Goal: Information Seeking & Learning: Learn about a topic

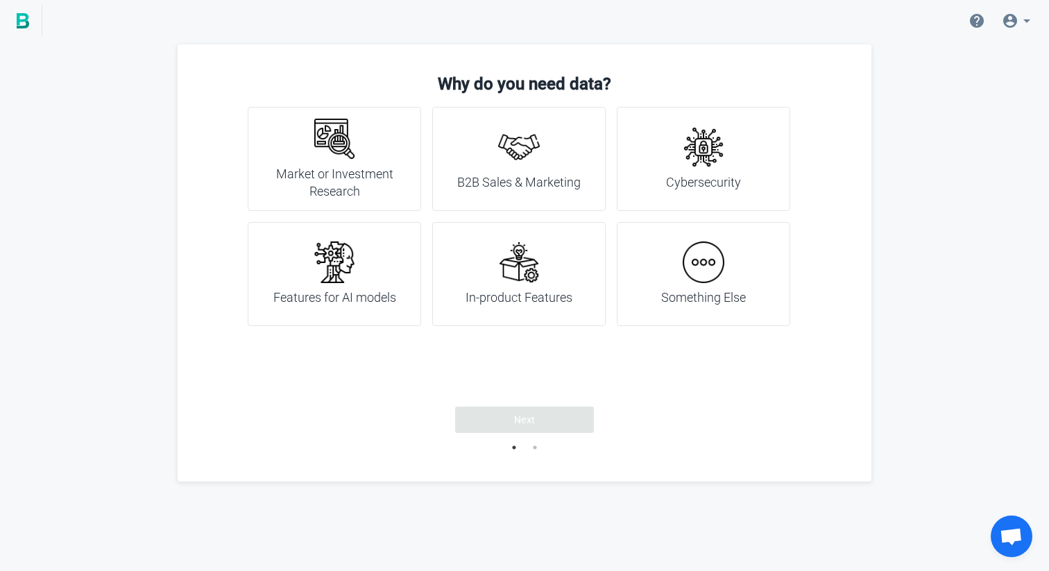
click at [538, 261] on img at bounding box center [519, 262] width 42 height 42
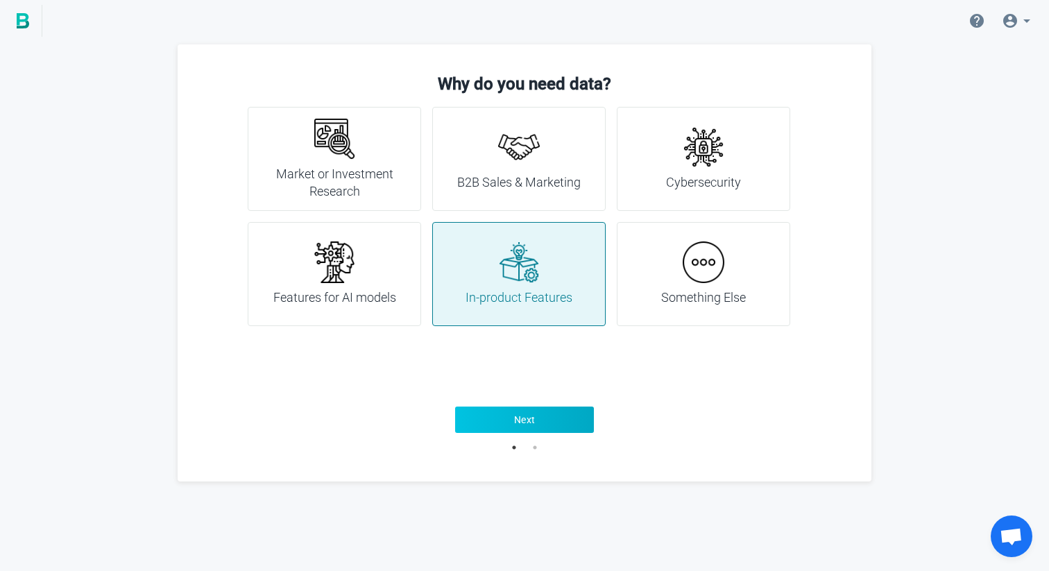
click at [534, 431] on button "Next" at bounding box center [524, 420] width 139 height 26
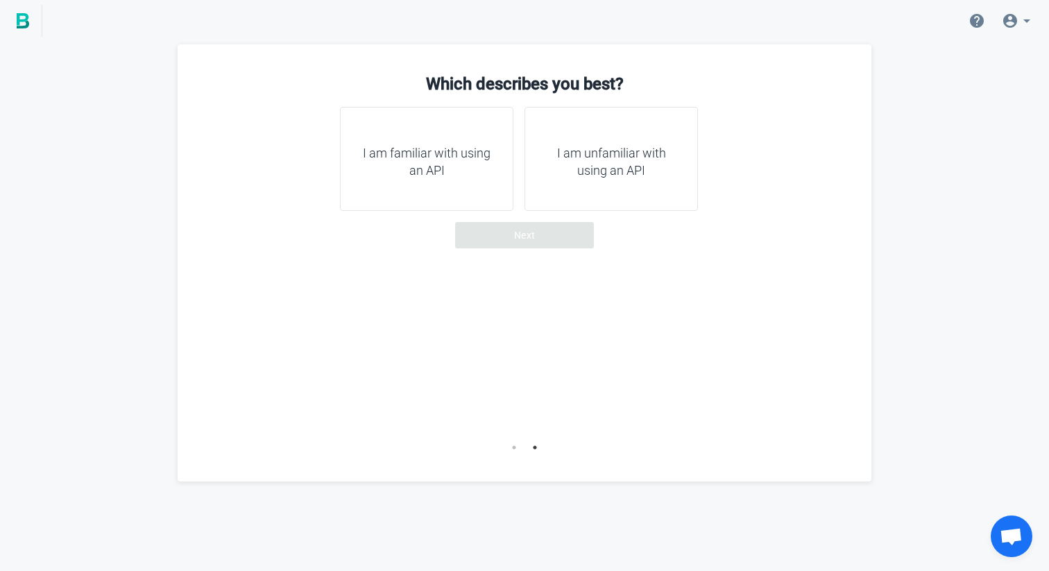
click at [491, 167] on h4 "I am familiar with using an API" at bounding box center [426, 161] width 139 height 35
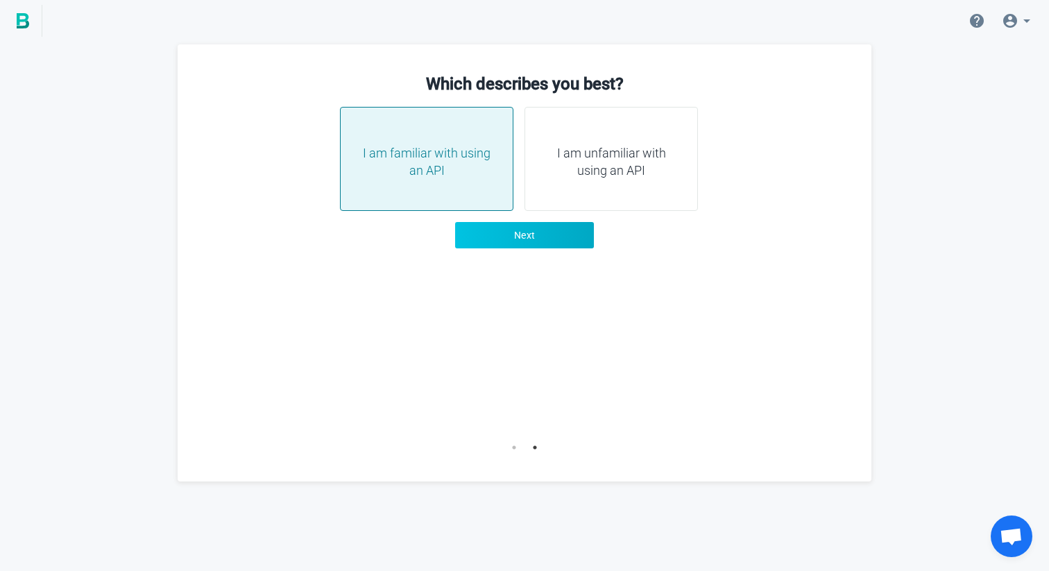
click at [535, 236] on button "Next" at bounding box center [524, 235] width 139 height 26
click at [1021, 20] on icon at bounding box center [1026, 20] width 17 height 17
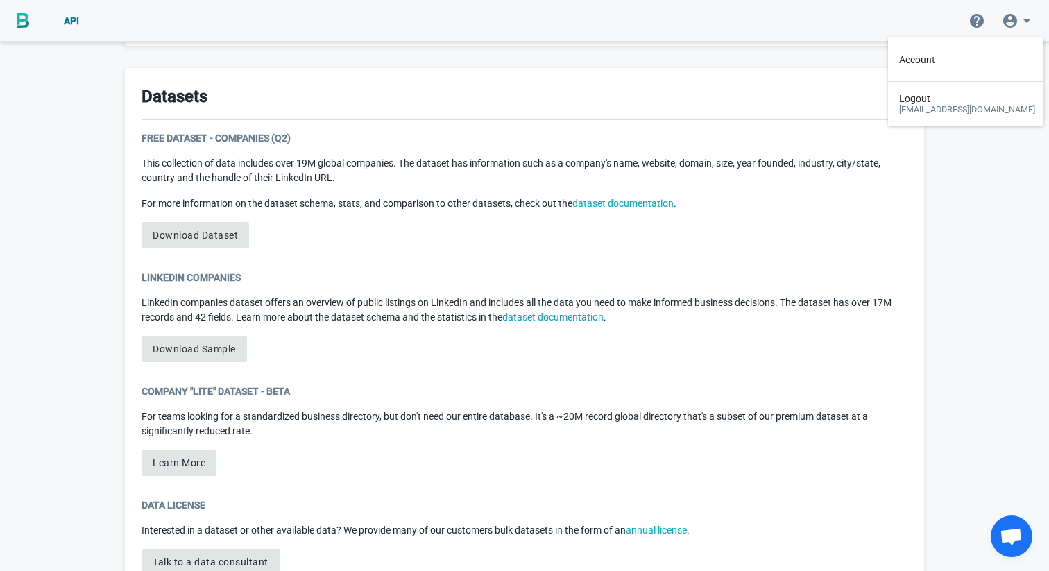
scroll to position [751, 0]
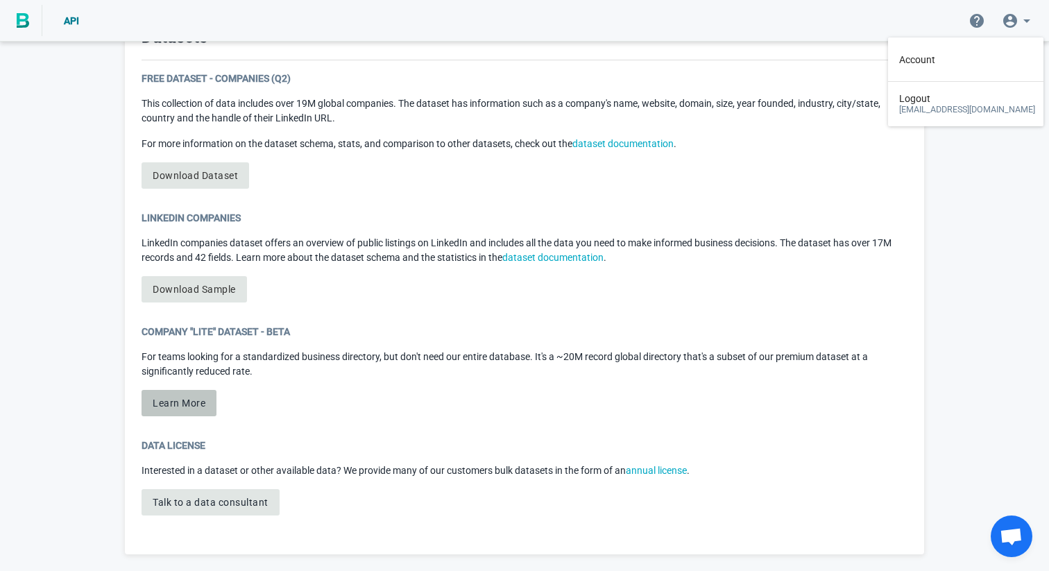
click at [164, 391] on button "Learn More" at bounding box center [179, 403] width 75 height 26
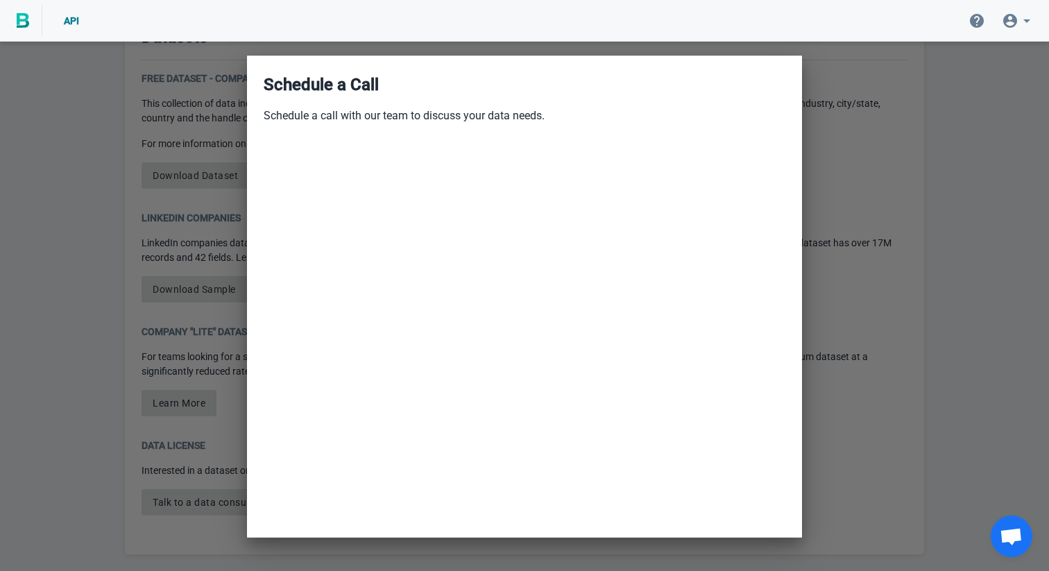
scroll to position [148, 0]
click at [838, 119] on div at bounding box center [524, 285] width 1049 height 571
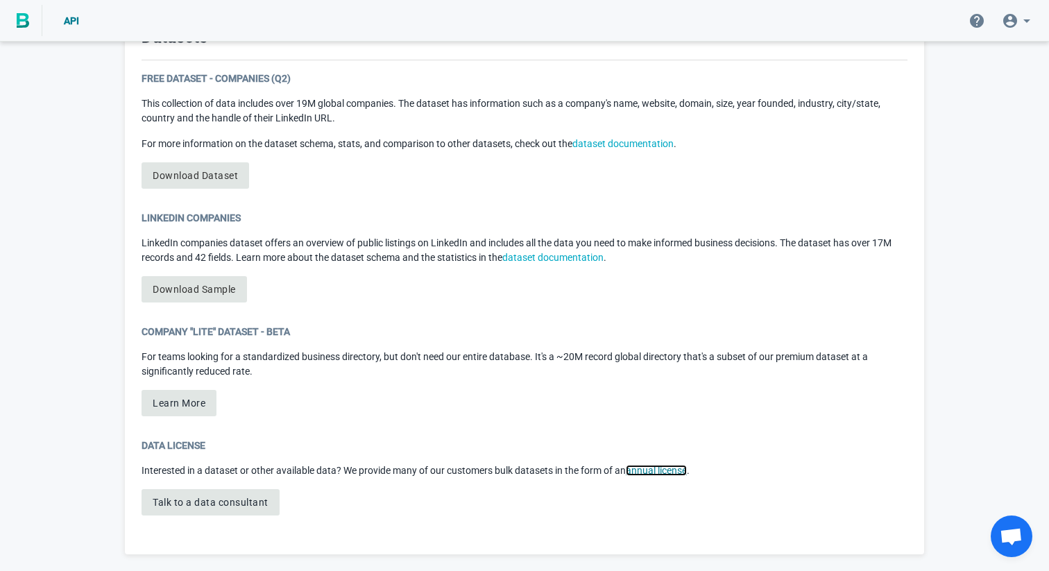
click at [650, 470] on link "annual license" at bounding box center [656, 470] width 61 height 11
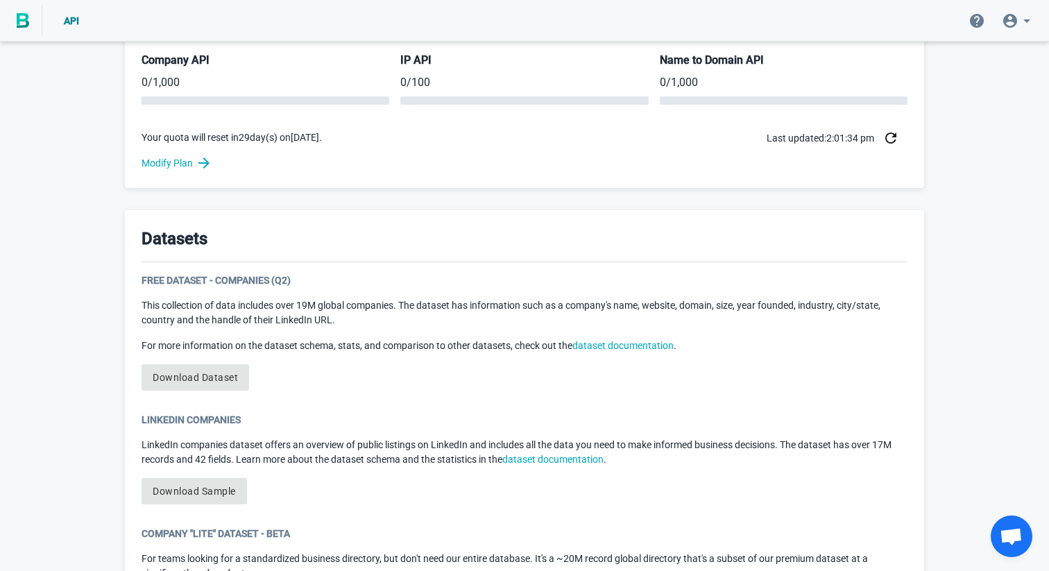
scroll to position [0, 0]
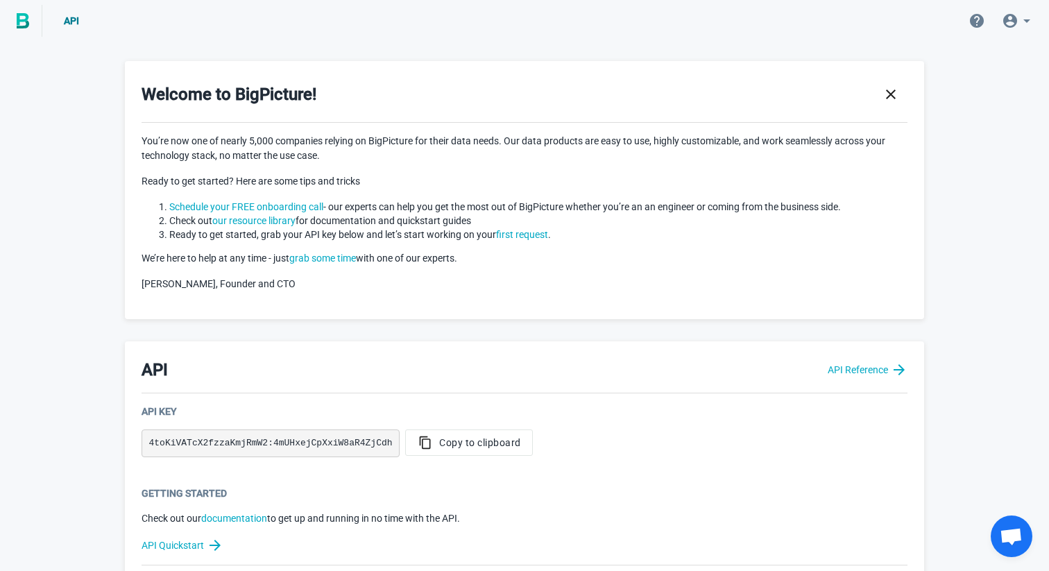
click at [1030, 18] on icon at bounding box center [1026, 20] width 17 height 17
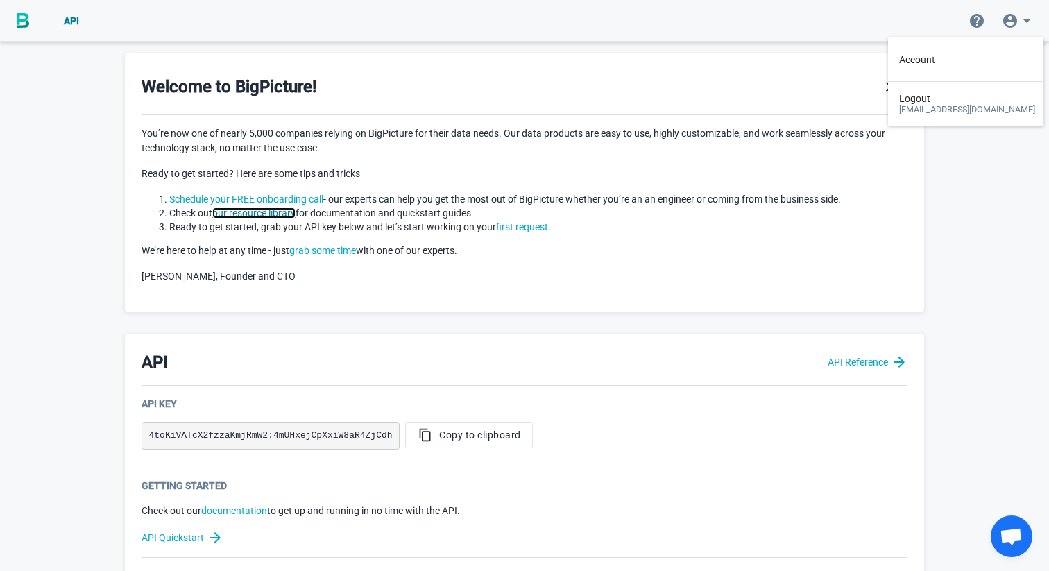
click at [270, 215] on link "our resource library" at bounding box center [253, 212] width 83 height 11
